Goal: Task Accomplishment & Management: Use online tool/utility

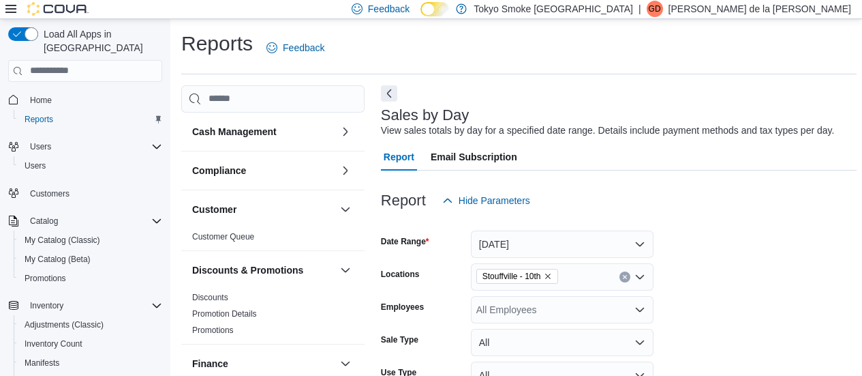
scroll to position [378, 0]
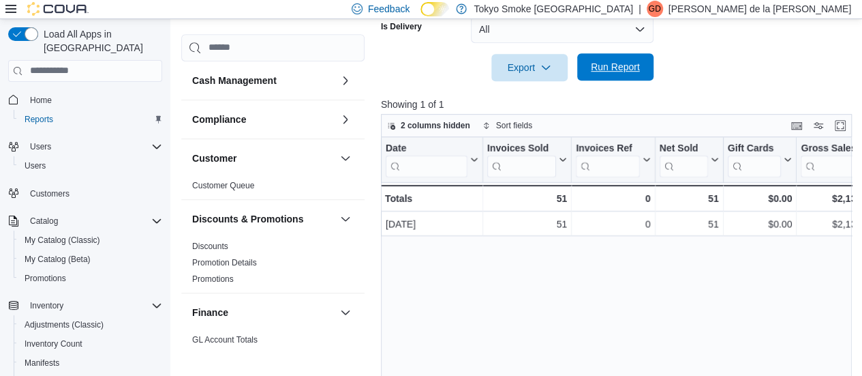
click at [601, 77] on span "Run Report" at bounding box center [616, 66] width 60 height 27
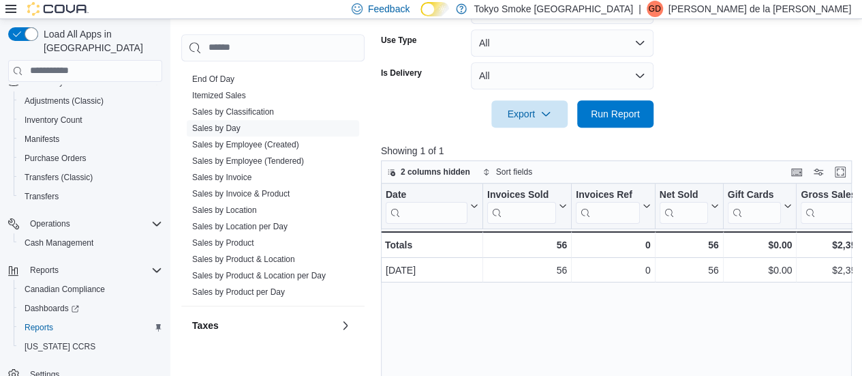
scroll to position [0, 23]
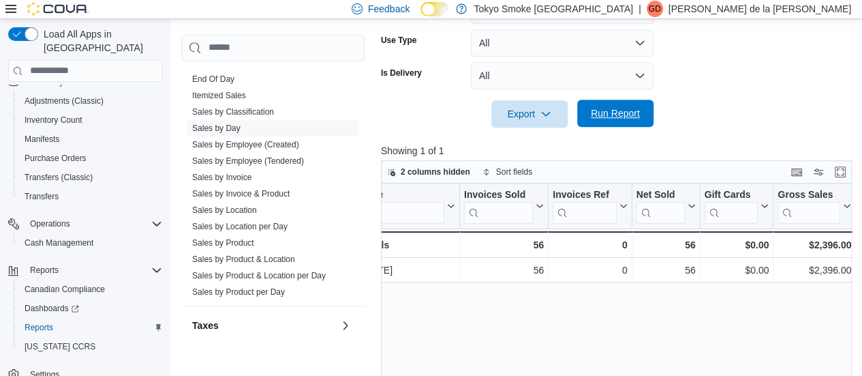
click at [594, 117] on span "Run Report" at bounding box center [615, 113] width 49 height 14
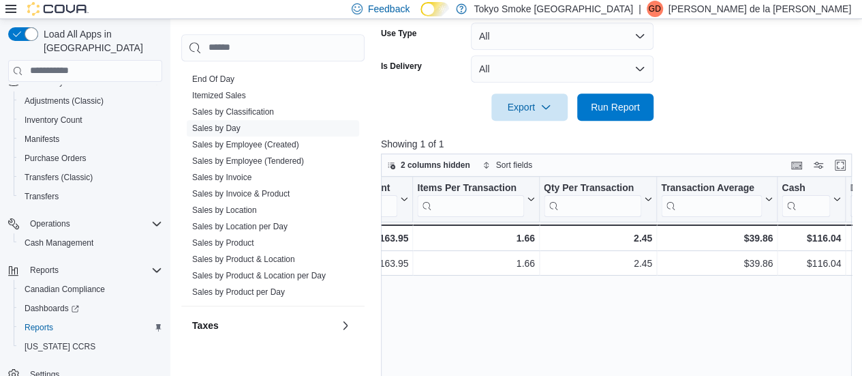
scroll to position [0, 1023]
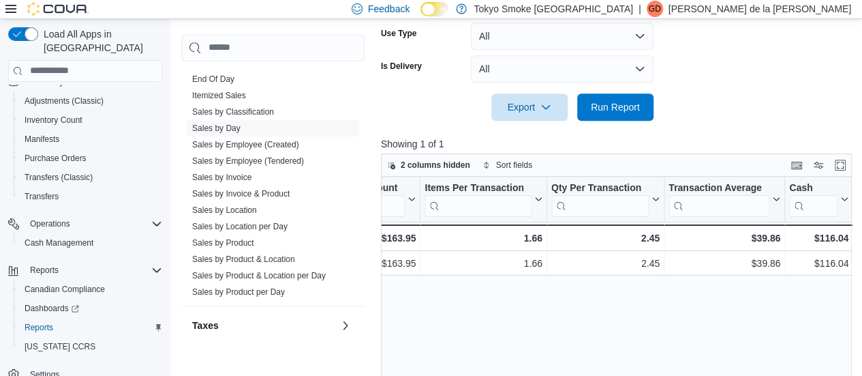
click at [604, 374] on div "Date Click to view column header actions Invoices Sold Click to view column hea…" at bounding box center [619, 316] width 476 height 278
click at [618, 104] on span "Run Report" at bounding box center [615, 107] width 49 height 14
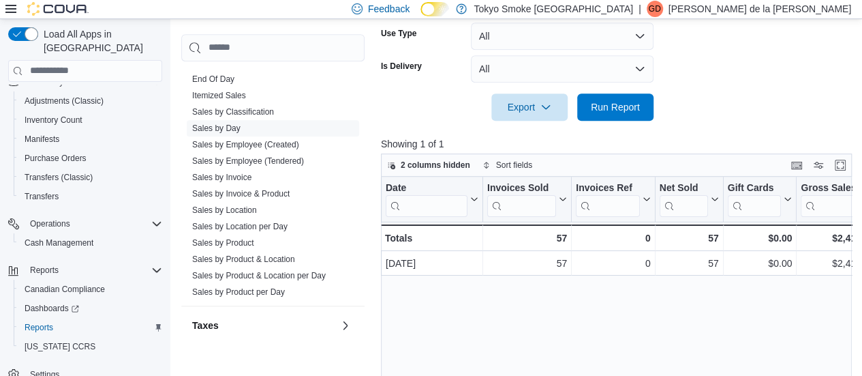
scroll to position [0, 41]
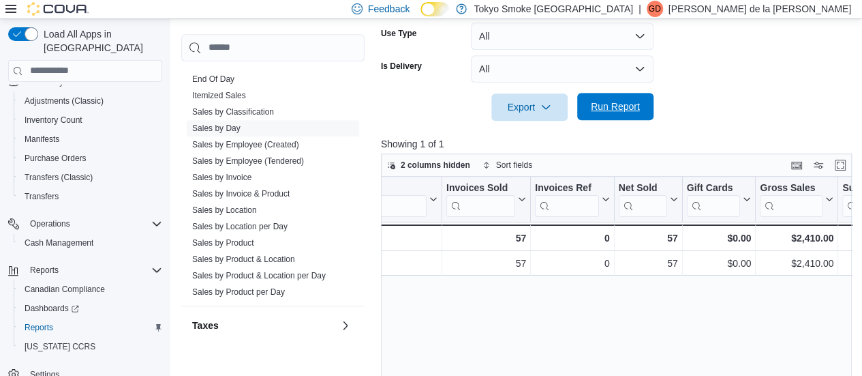
click at [614, 105] on span "Run Report" at bounding box center [615, 107] width 49 height 14
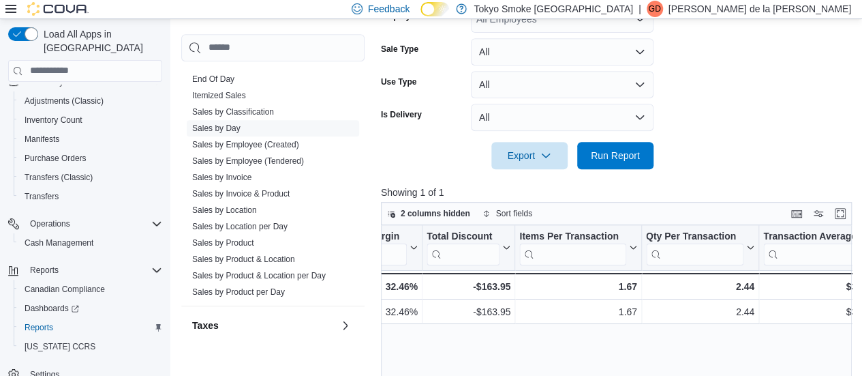
scroll to position [286, 0]
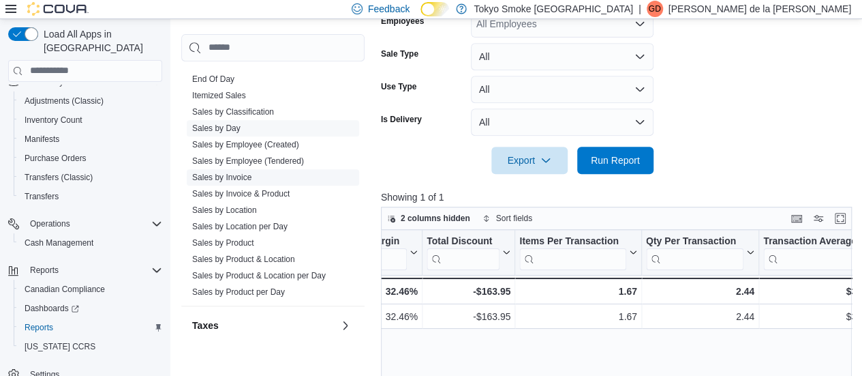
click at [238, 175] on link "Sales by Invoice" at bounding box center [221, 177] width 59 height 10
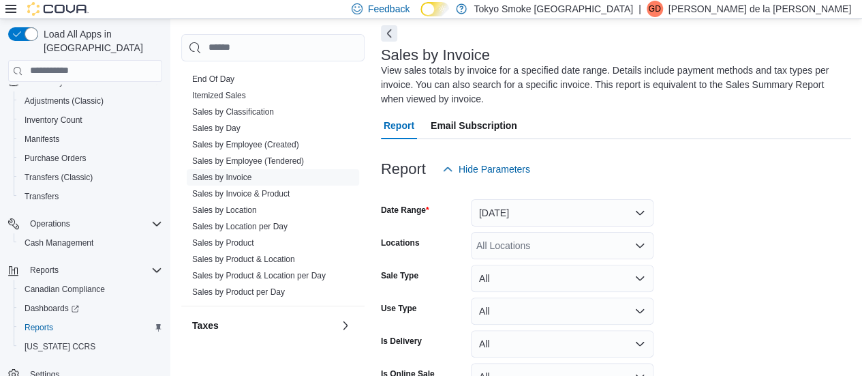
click at [533, 228] on form "Date Range [DATE] Locations All Locations Sale Type All Use Type All Is Deliver…" at bounding box center [616, 322] width 470 height 278
click at [537, 211] on button "[DATE]" at bounding box center [562, 212] width 183 height 27
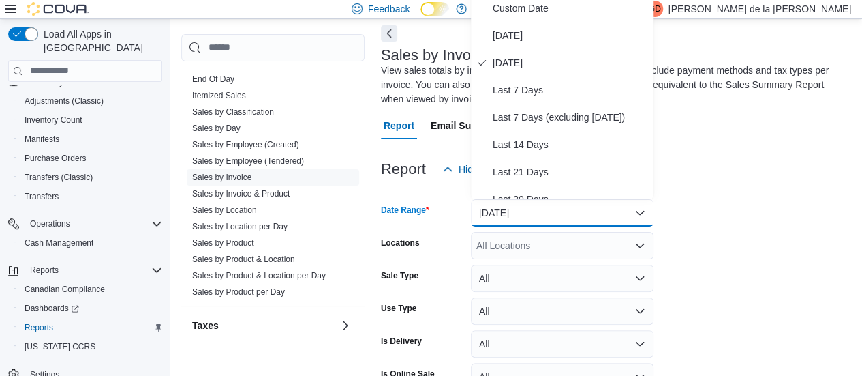
scroll to position [54, 0]
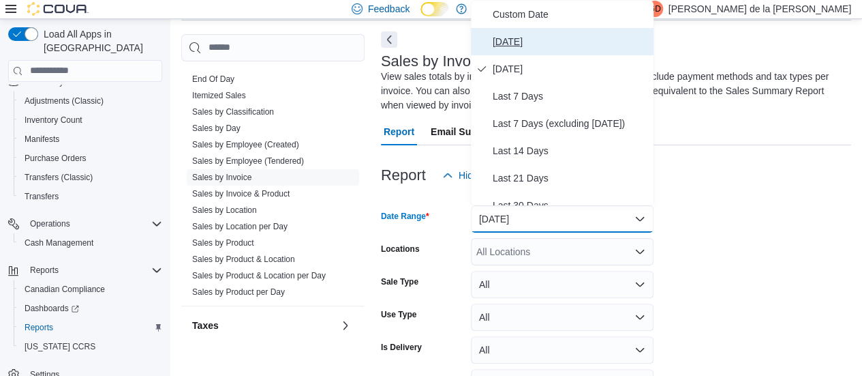
click at [566, 42] on span "[DATE]" at bounding box center [570, 41] width 155 height 16
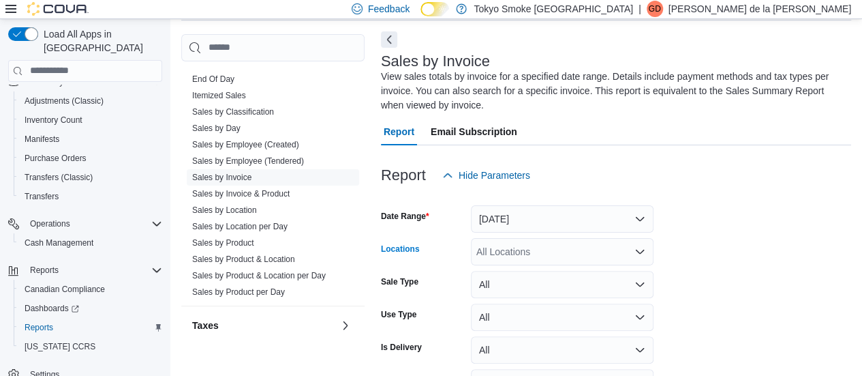
click at [530, 257] on div "All Locations" at bounding box center [562, 251] width 183 height 27
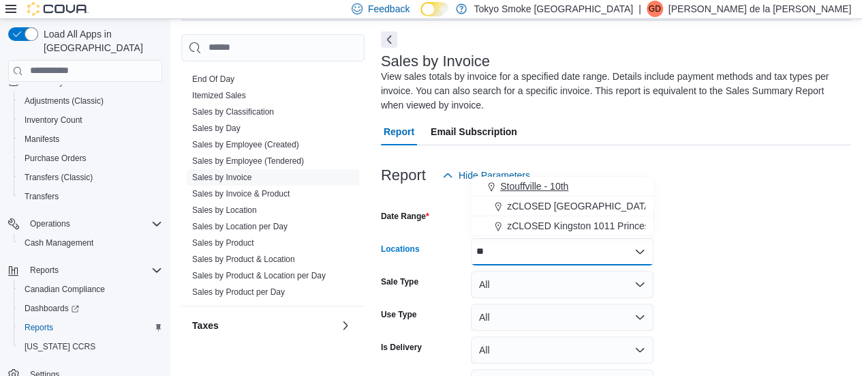
type input "**"
click at [543, 184] on span "Stouffville - 10th" at bounding box center [534, 186] width 68 height 14
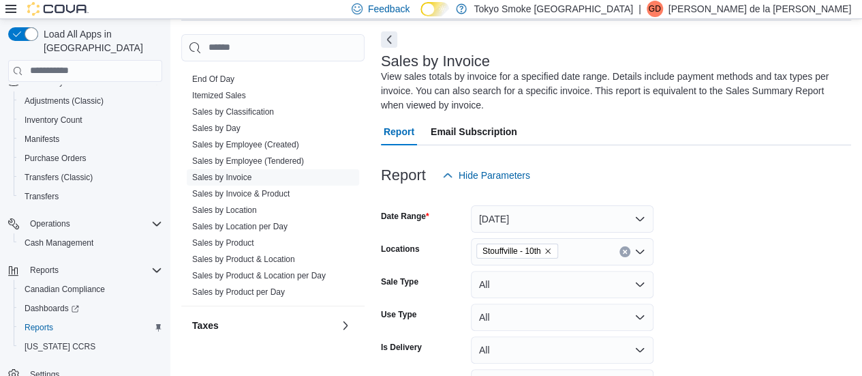
click at [666, 222] on form "Date Range [DATE] Locations [GEOGRAPHIC_DATA] - 10th Sale Type All Use Type All…" at bounding box center [616, 328] width 470 height 278
drag, startPoint x: 666, startPoint y: 222, endPoint x: 750, endPoint y: 251, distance: 88.8
click at [750, 251] on form "Date Range [DATE] Locations [GEOGRAPHIC_DATA] - 10th Sale Type All Use Type All…" at bounding box center [616, 328] width 470 height 278
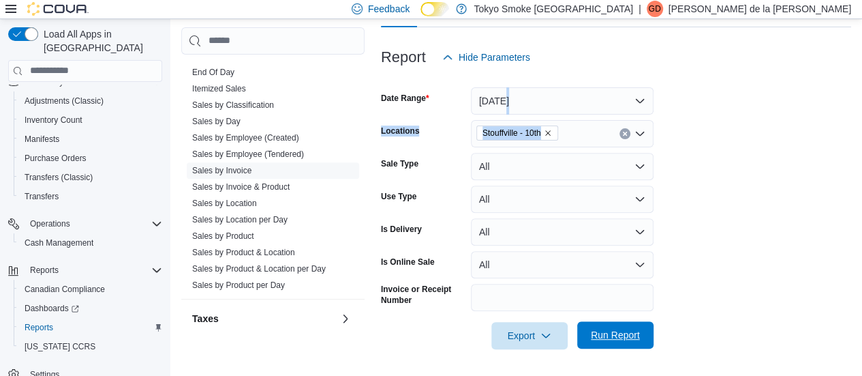
click at [636, 333] on span "Run Report" at bounding box center [615, 335] width 49 height 14
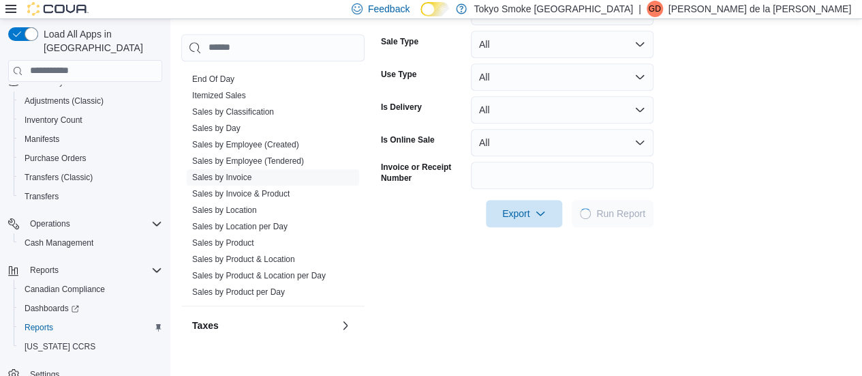
scroll to position [301, 0]
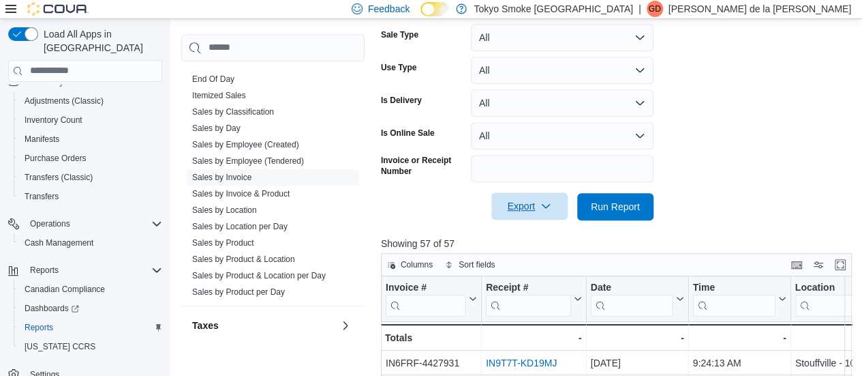
click at [537, 209] on span "Export" at bounding box center [530, 205] width 60 height 27
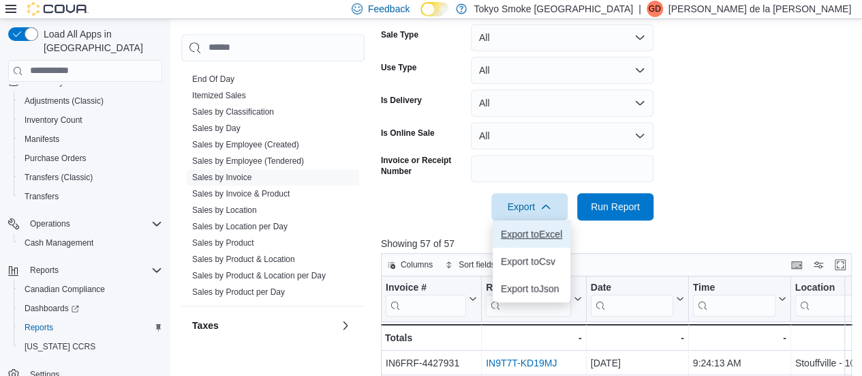
click at [522, 236] on span "Export to Excel" at bounding box center [531, 233] width 61 height 11
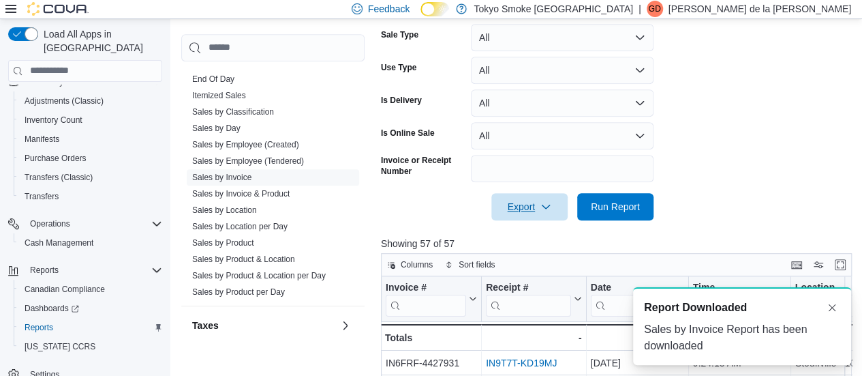
scroll to position [0, 0]
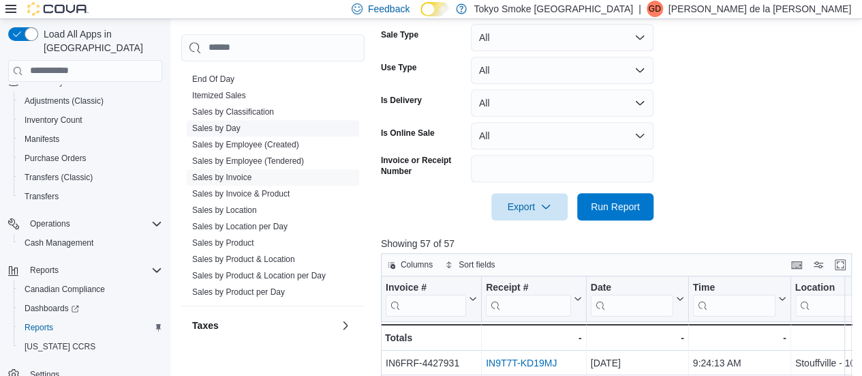
click at [236, 123] on link "Sales by Day" at bounding box center [216, 128] width 48 height 10
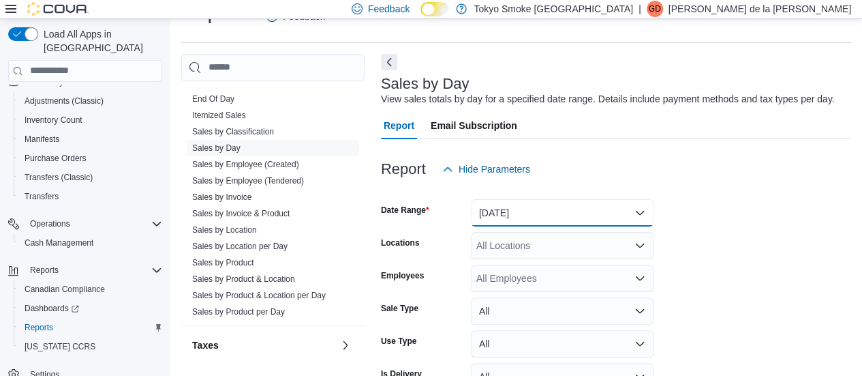
click at [510, 202] on button "[DATE]" at bounding box center [562, 212] width 183 height 27
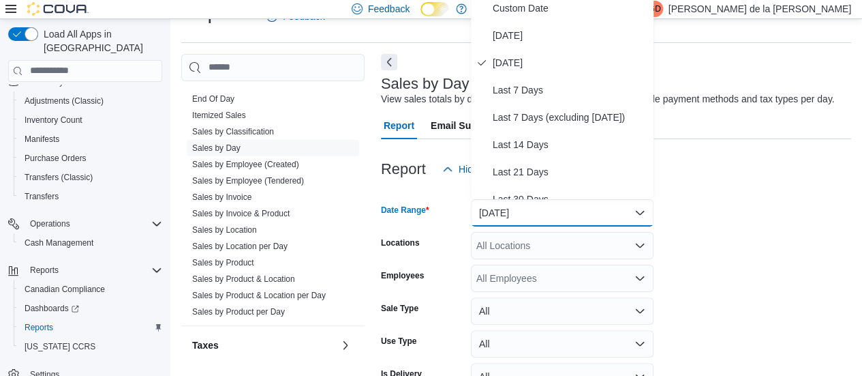
scroll to position [25, 0]
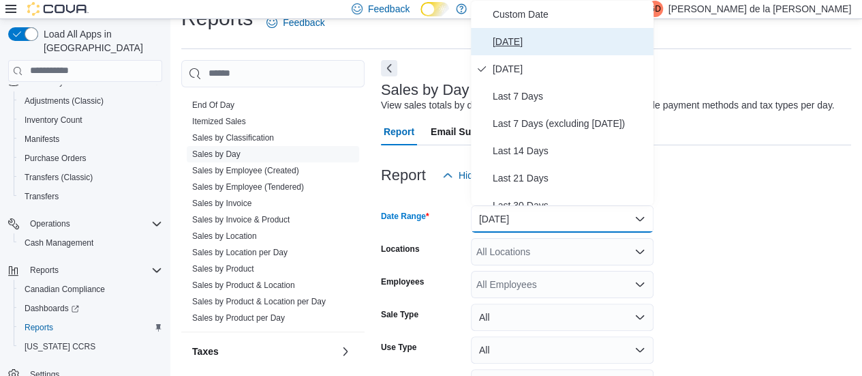
click at [507, 45] on span "[DATE]" at bounding box center [570, 41] width 155 height 16
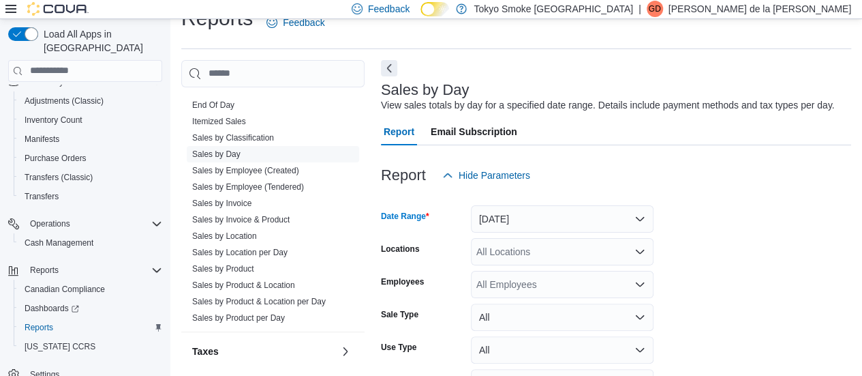
click at [481, 245] on div "All Locations" at bounding box center [562, 251] width 183 height 27
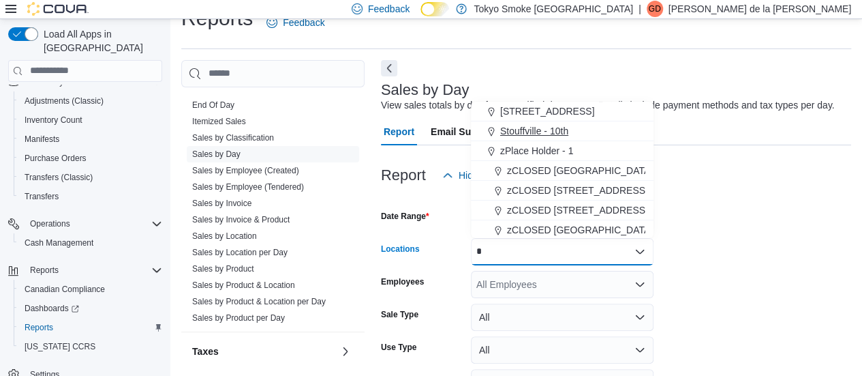
type input "*"
click at [534, 127] on span "Stouffville - 10th" at bounding box center [534, 131] width 68 height 14
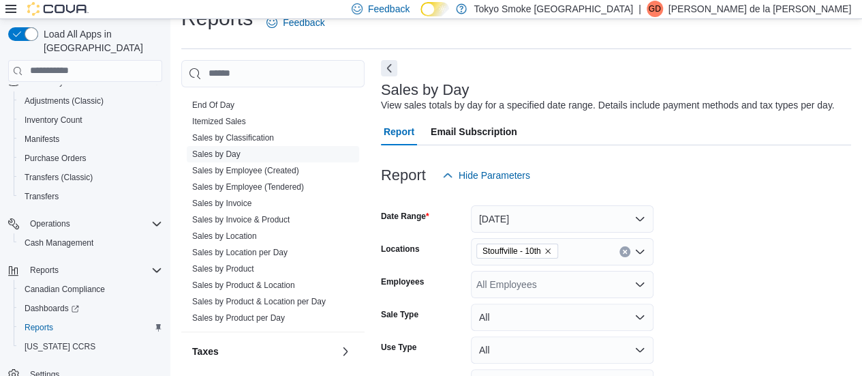
click at [688, 238] on form "Date Range [DATE] Locations [GEOGRAPHIC_DATA] - 10th Employees All Employees Sa…" at bounding box center [616, 311] width 470 height 245
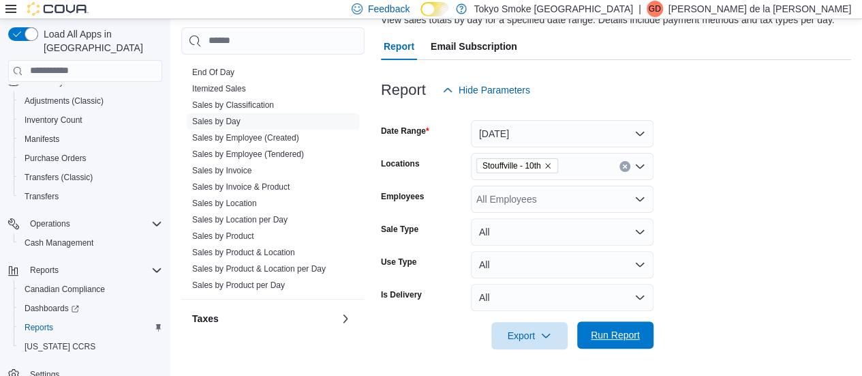
click at [619, 329] on span "Run Report" at bounding box center [615, 335] width 49 height 14
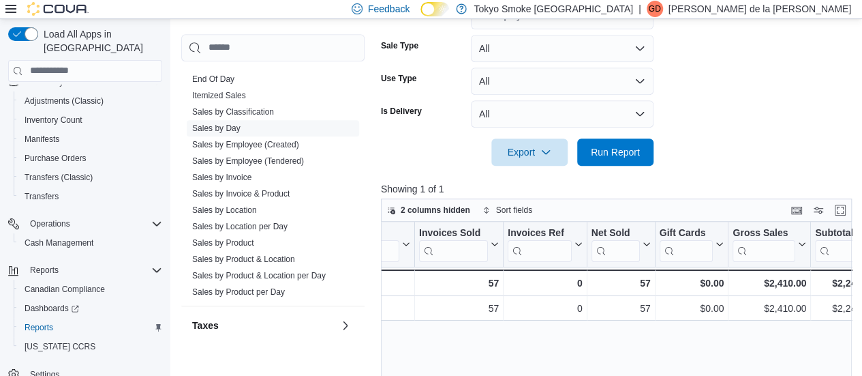
scroll to position [296, 0]
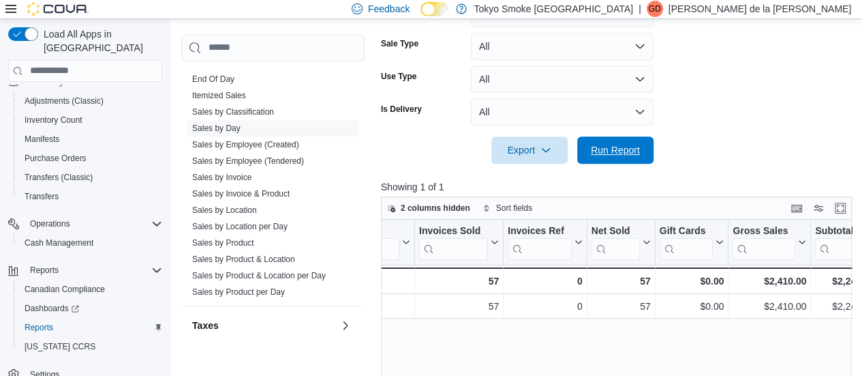
click at [609, 151] on span "Run Report" at bounding box center [615, 150] width 49 height 14
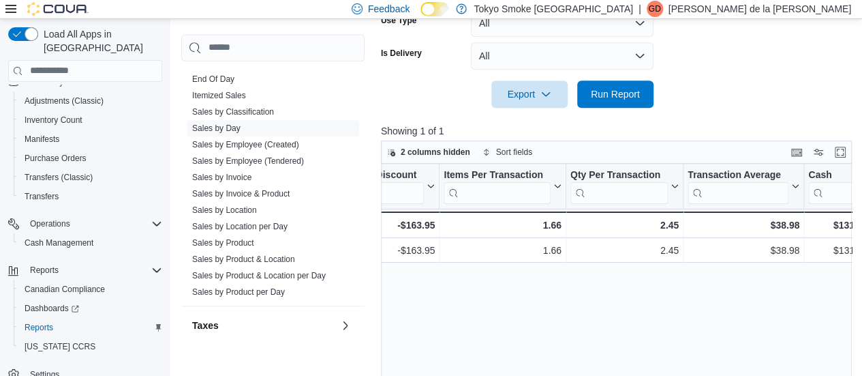
scroll to position [0, 1003]
click at [624, 88] on span "Run Report" at bounding box center [615, 94] width 49 height 14
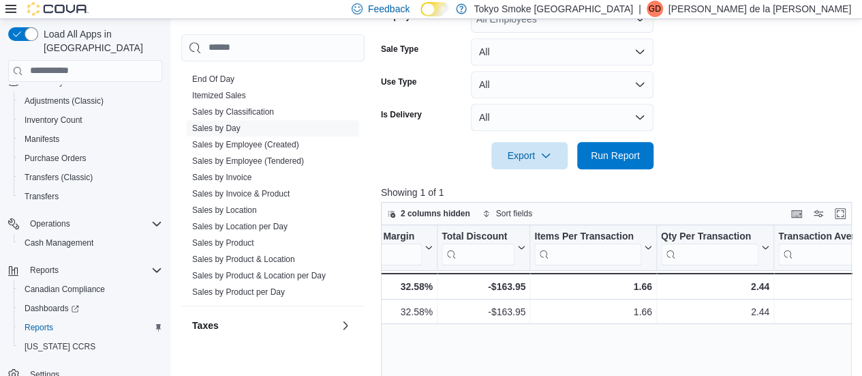
scroll to position [258, 0]
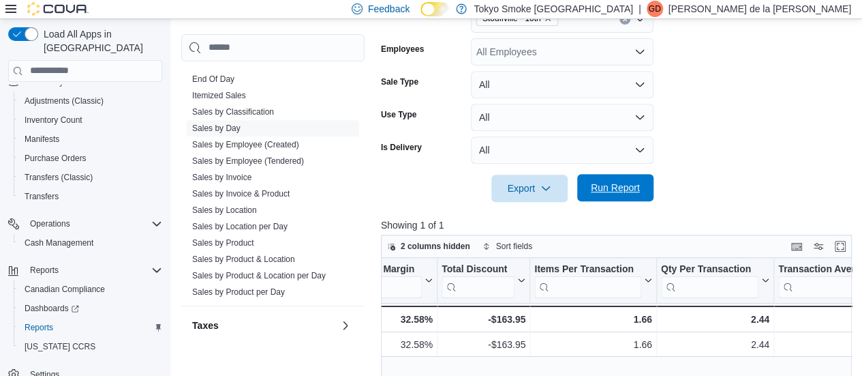
click at [632, 192] on span "Run Report" at bounding box center [615, 188] width 49 height 14
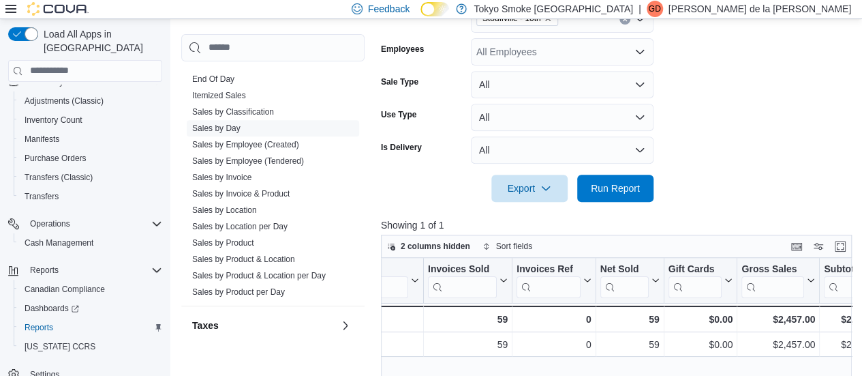
scroll to position [0, 60]
